Goal: Information Seeking & Learning: Learn about a topic

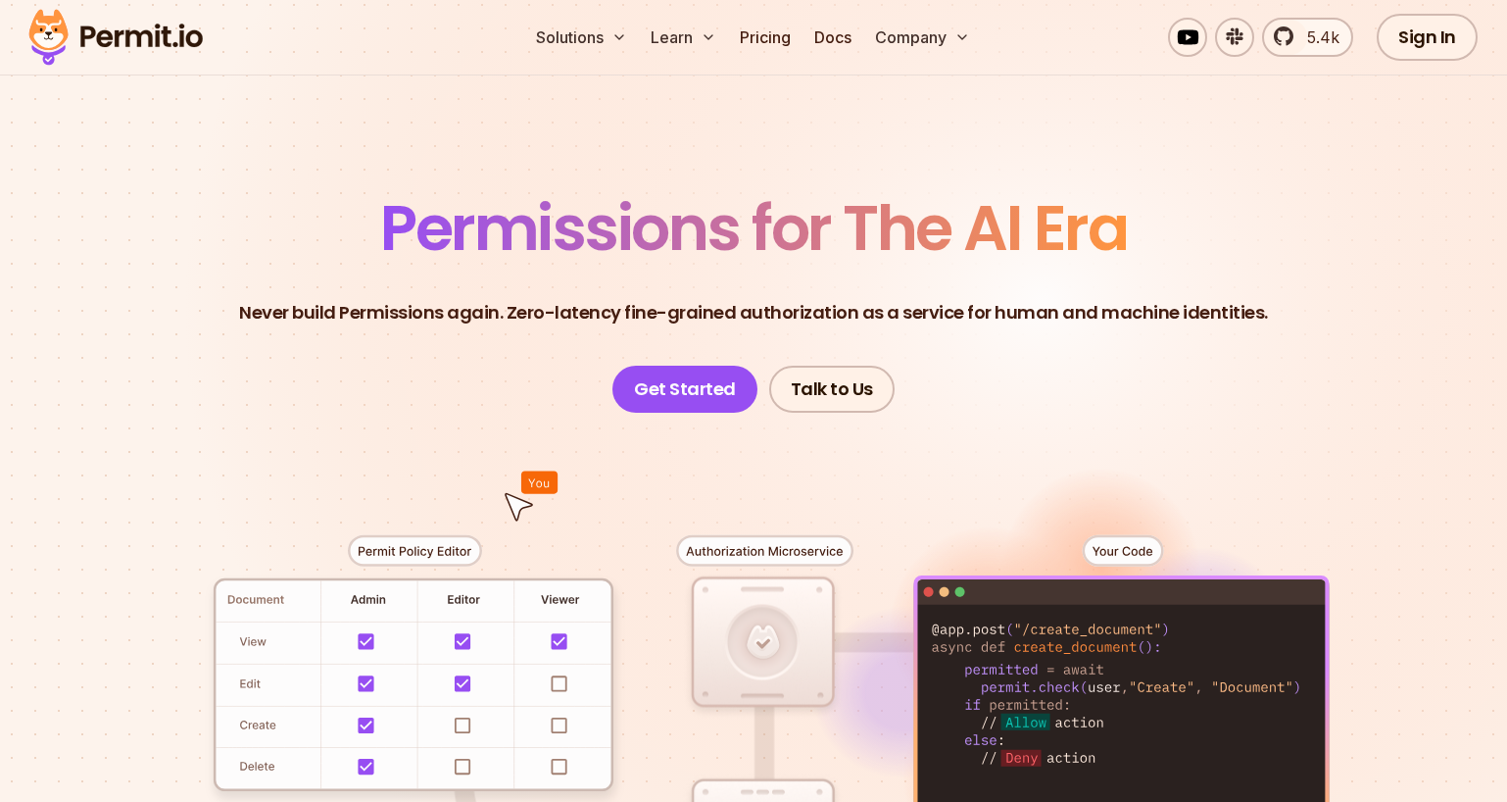
scroll to position [33, 0]
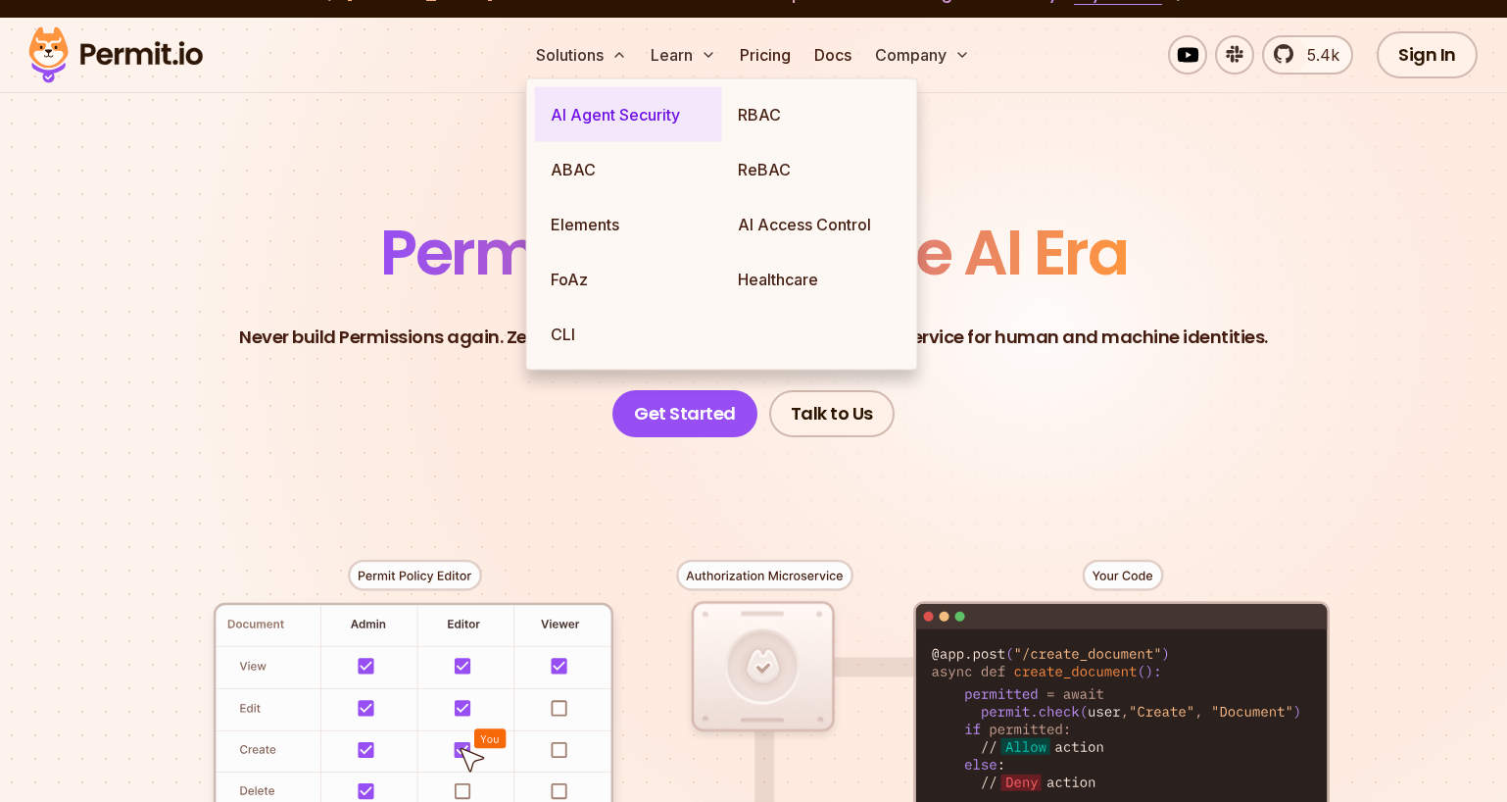
click at [601, 128] on link "AI Agent Security" at bounding box center [628, 114] width 187 height 55
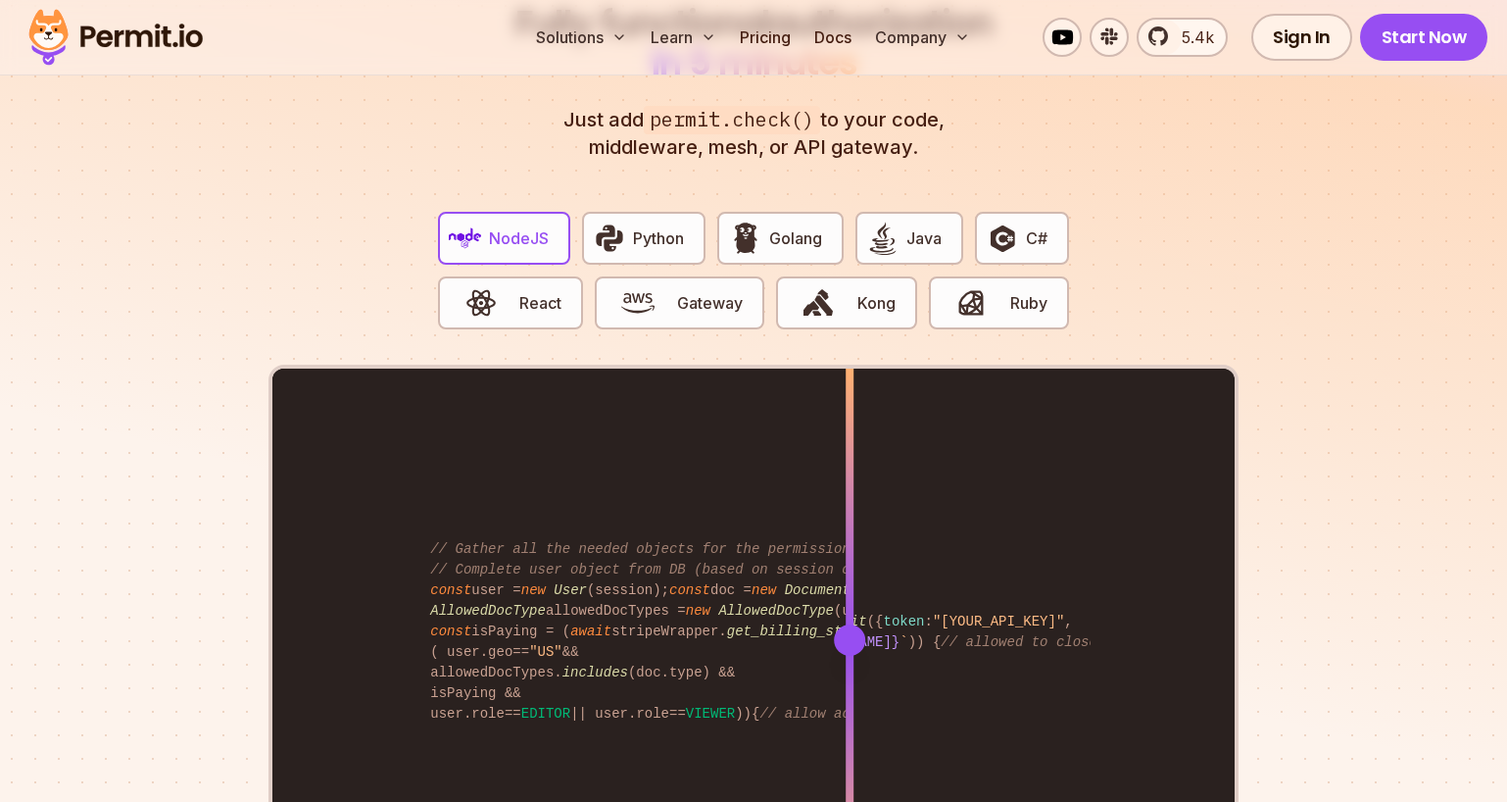
scroll to position [4030, 0]
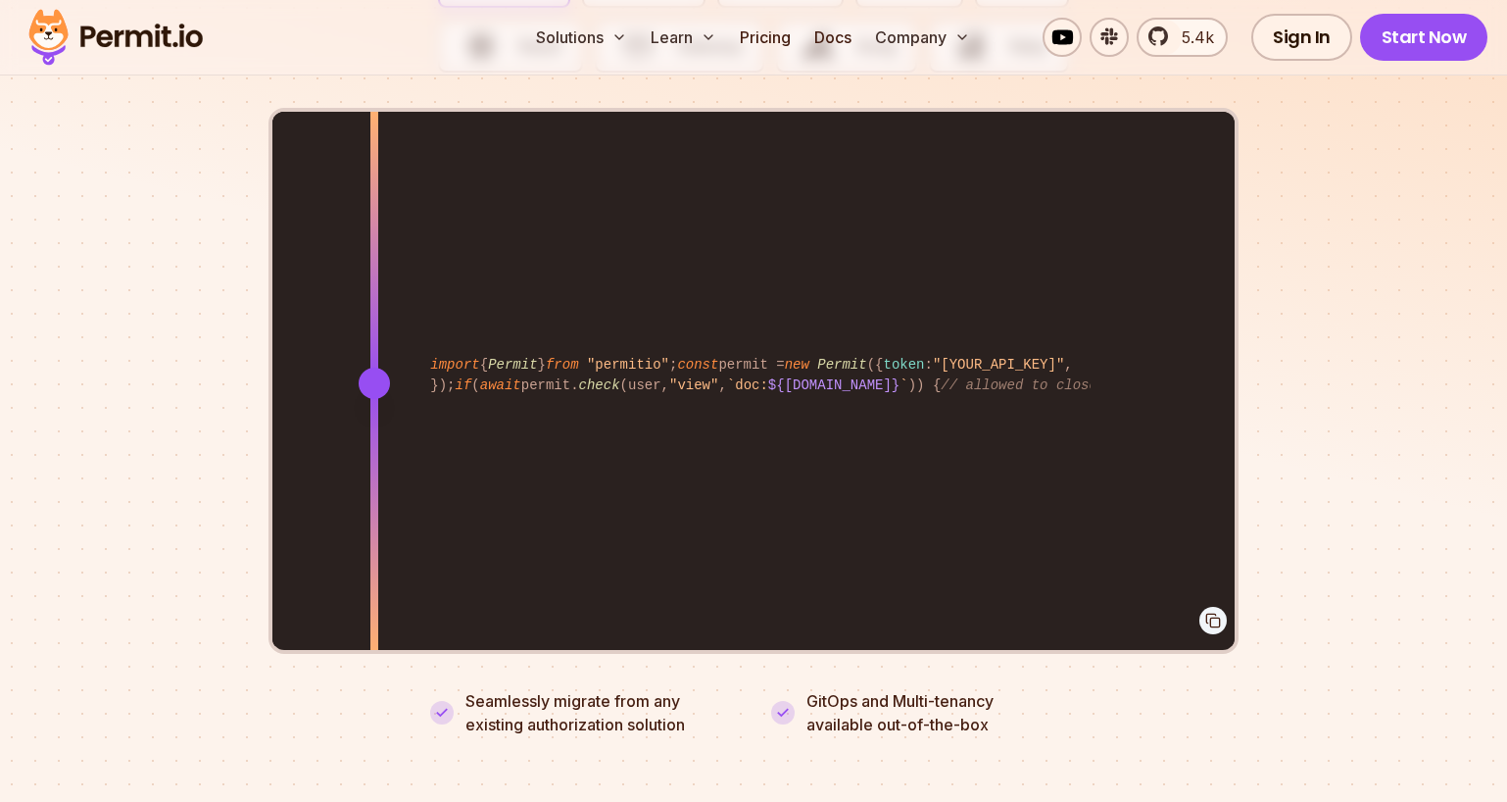
drag, startPoint x: 851, startPoint y: 333, endPoint x: 374, endPoint y: 303, distance: 477.3
click at [374, 303] on div at bounding box center [374, 247] width 8 height 270
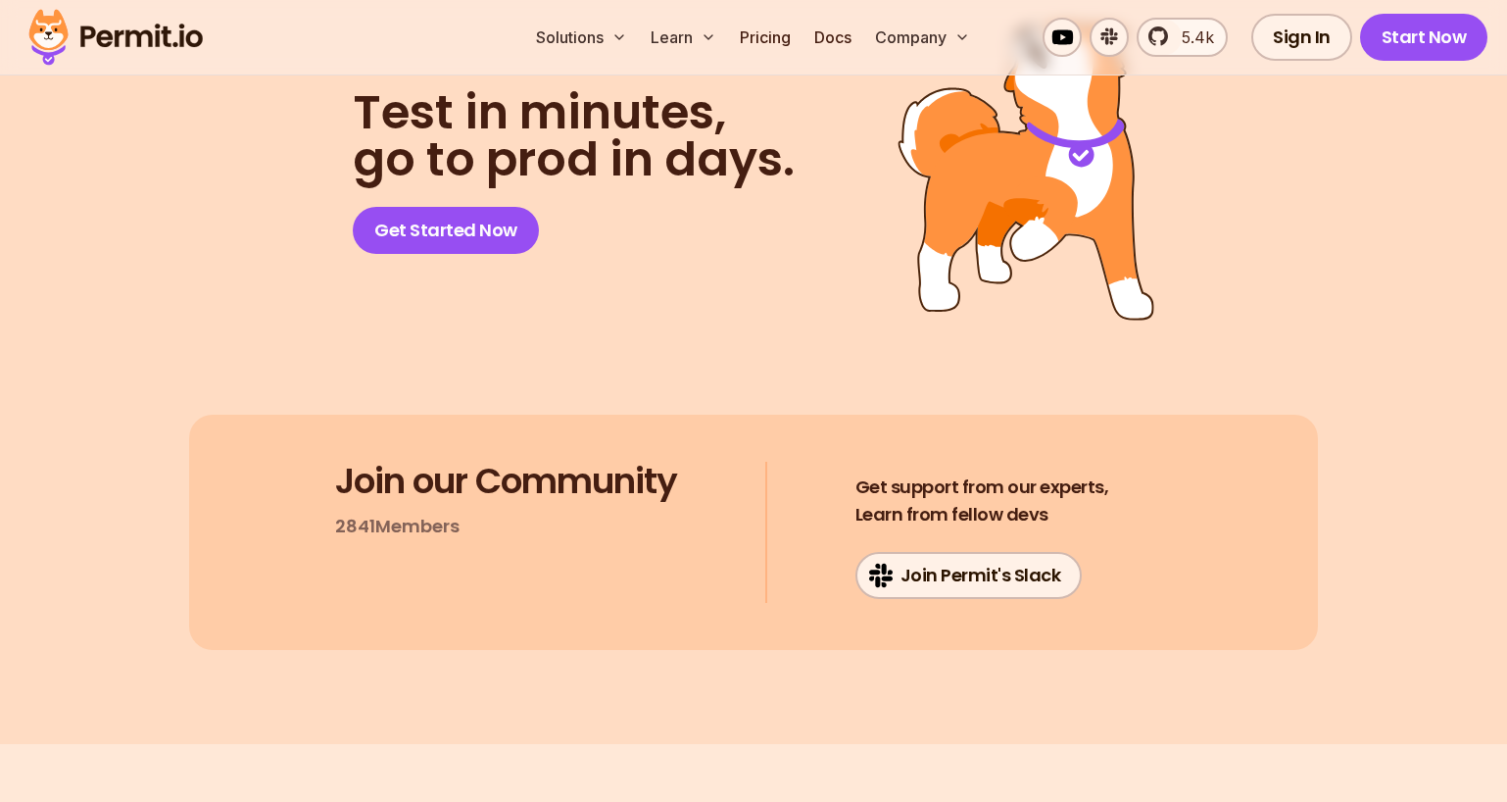
scroll to position [10581, 0]
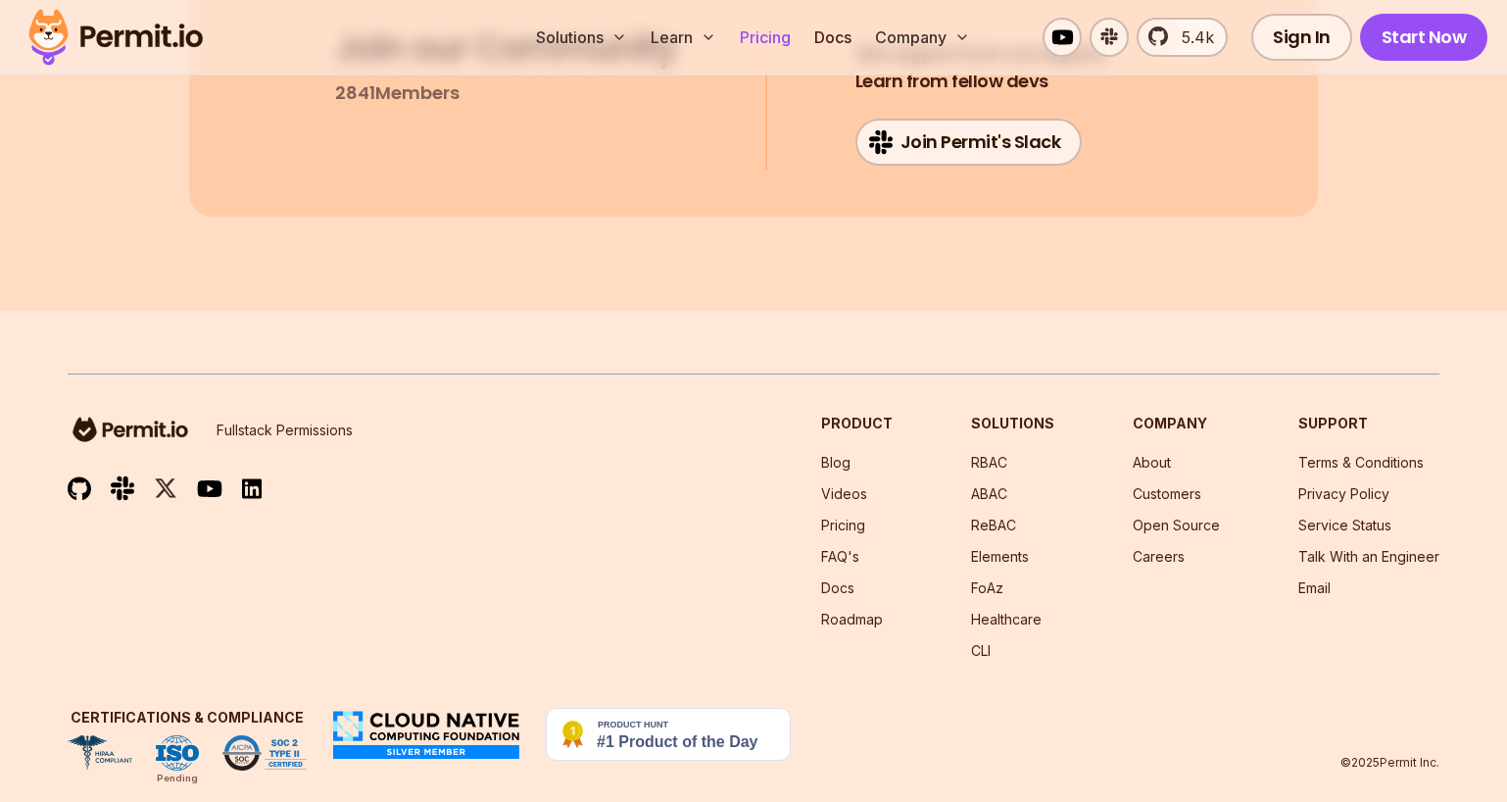
click at [766, 42] on link "Pricing" at bounding box center [765, 37] width 67 height 39
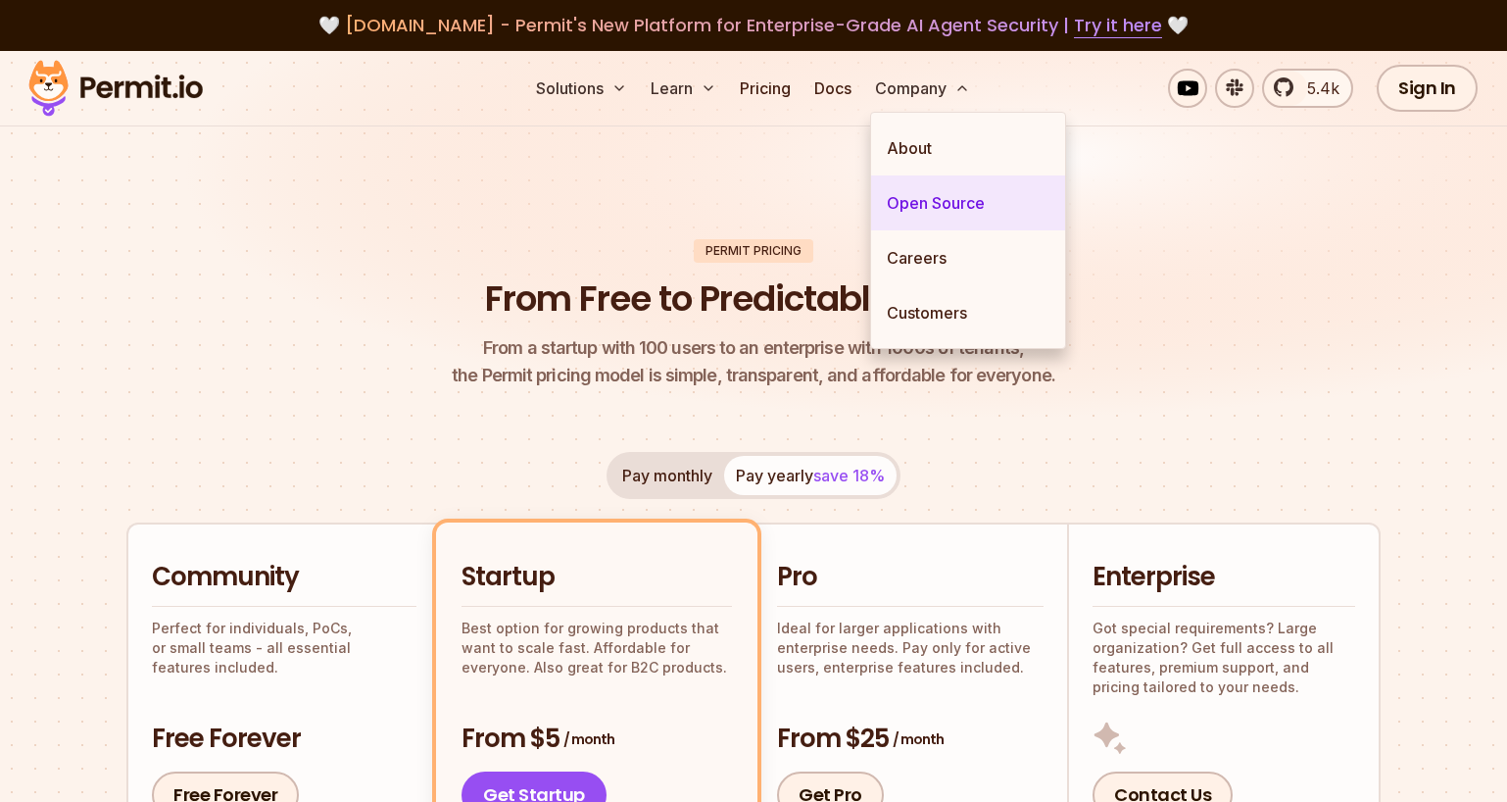
click at [951, 187] on link "Open Source" at bounding box center [968, 202] width 194 height 55
